Goal: Book appointment/travel/reservation

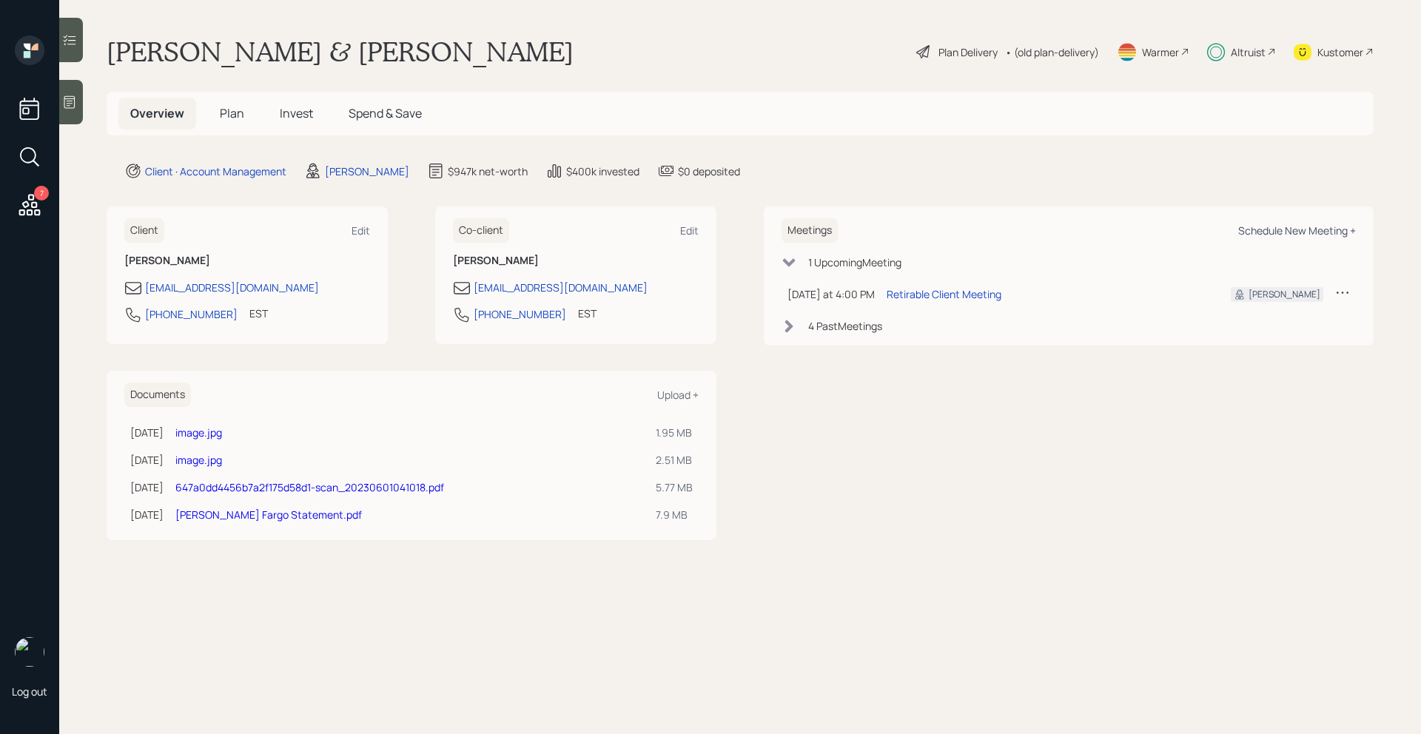
click at [1283, 232] on div "Schedule New Meeting +" at bounding box center [1298, 231] width 118 height 14
select select "bffa7908-1b2a-4c79-9bb6-f0ec9aed22d3"
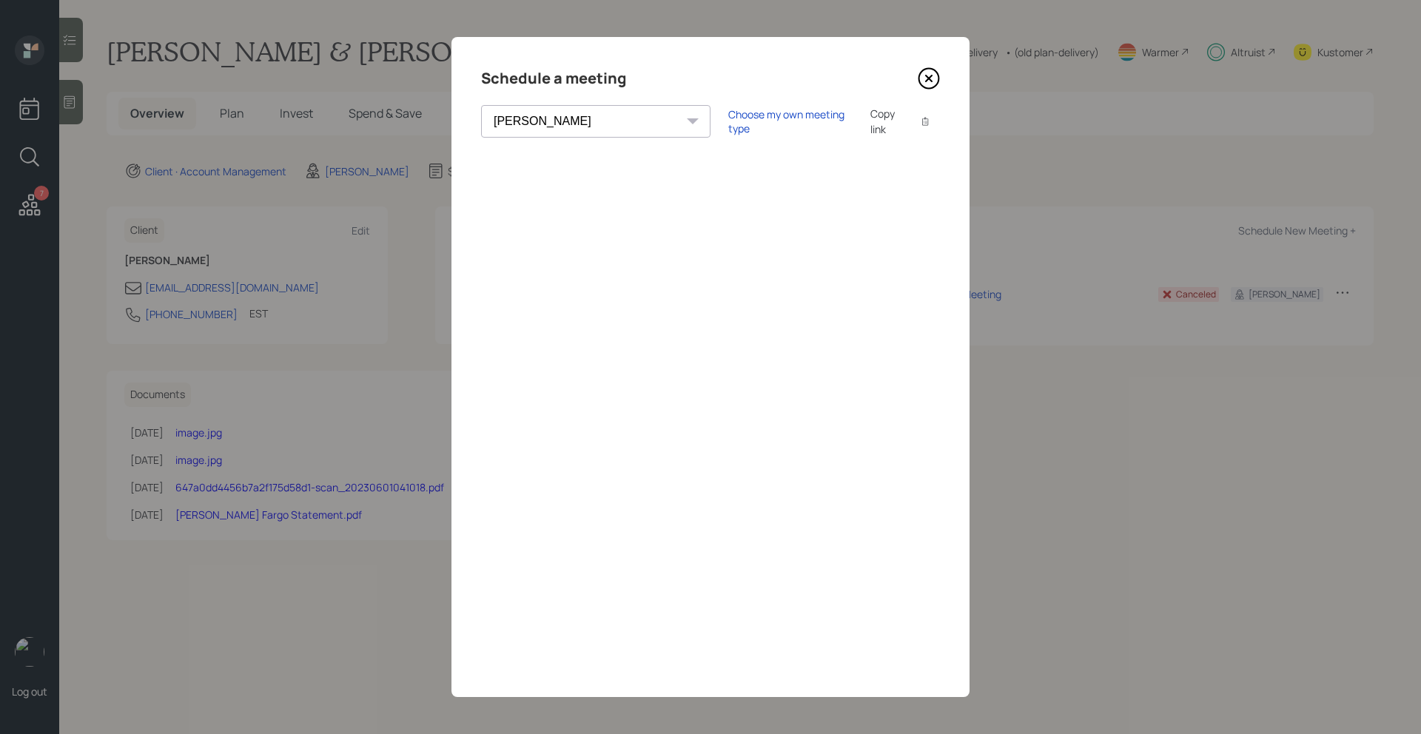
click at [934, 76] on icon at bounding box center [929, 78] width 22 height 22
